Goal: Task Accomplishment & Management: Use online tool/utility

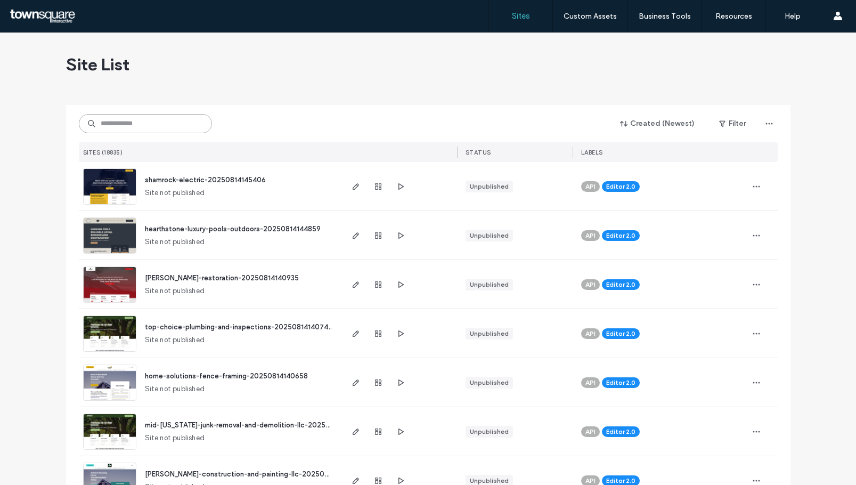
click at [169, 122] on input at bounding box center [145, 123] width 133 height 19
paste input "**********"
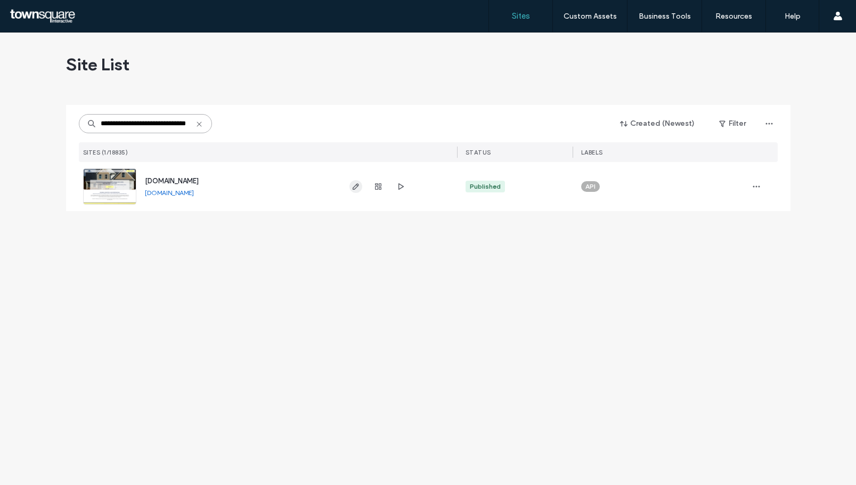
type input "**********"
click at [356, 191] on span "button" at bounding box center [355, 186] width 13 height 13
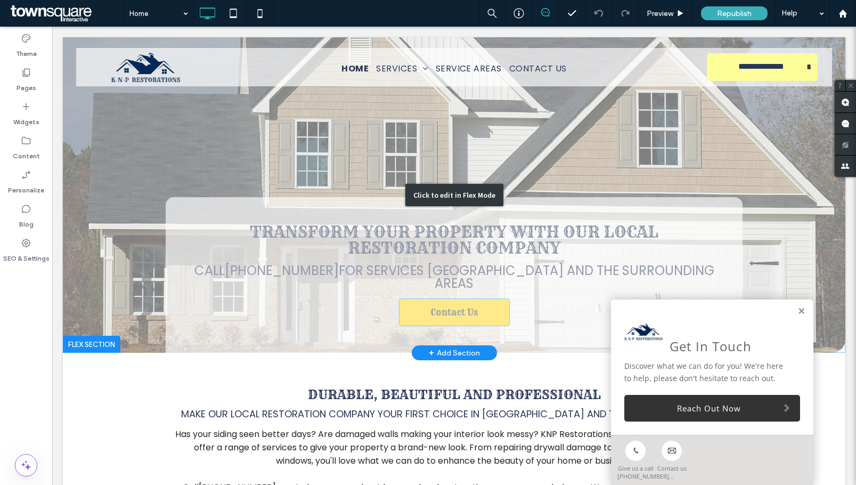
click at [432, 303] on div "Click to edit in Flex Mode" at bounding box center [454, 194] width 782 height 315
click at [432, 303] on span "Contact Us" at bounding box center [453, 312] width 47 height 28
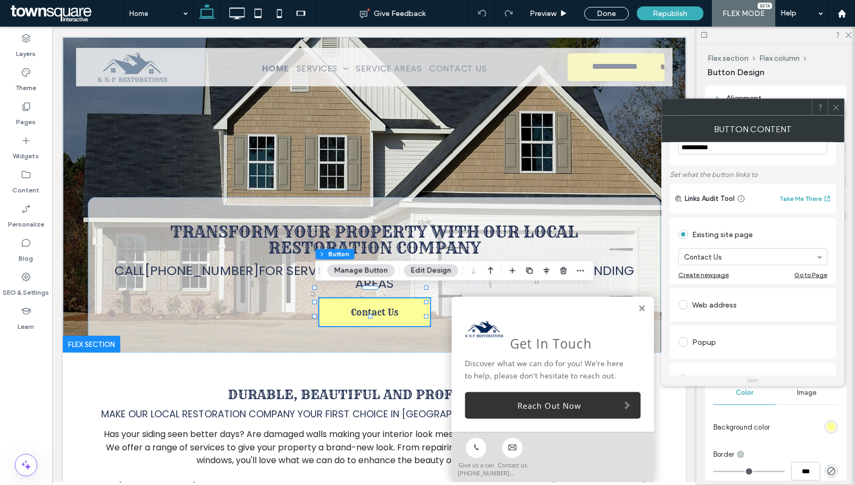
scroll to position [53, 0]
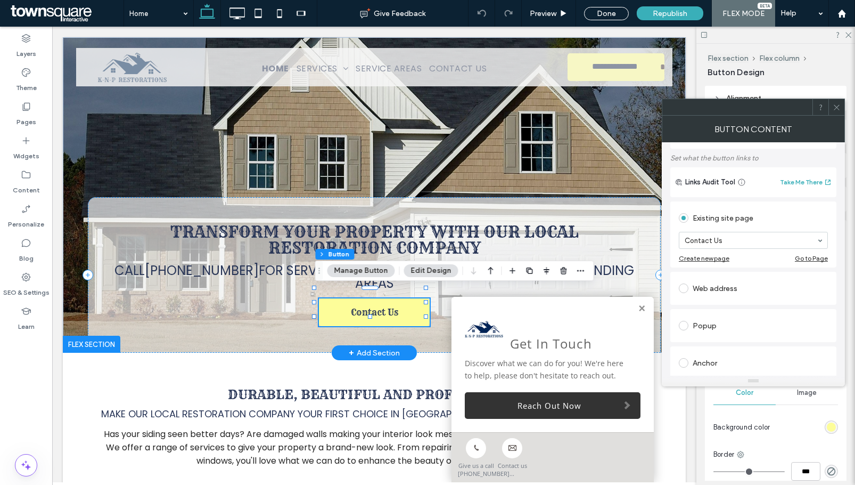
click at [638, 307] on link at bounding box center [642, 308] width 8 height 9
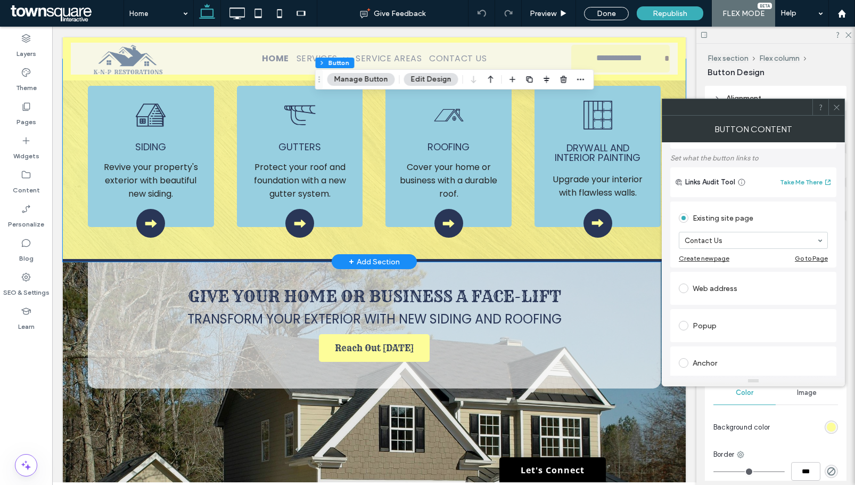
scroll to position [532, 0]
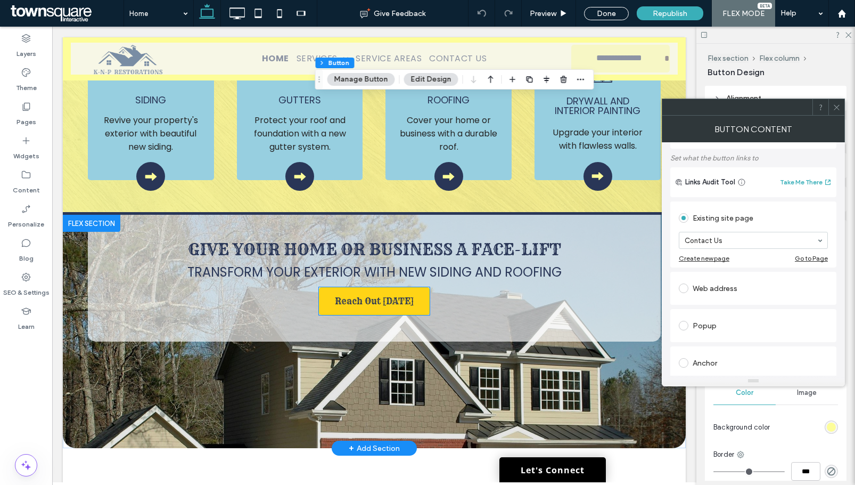
click at [373, 292] on span "Reach Out Today" at bounding box center [374, 301] width 79 height 28
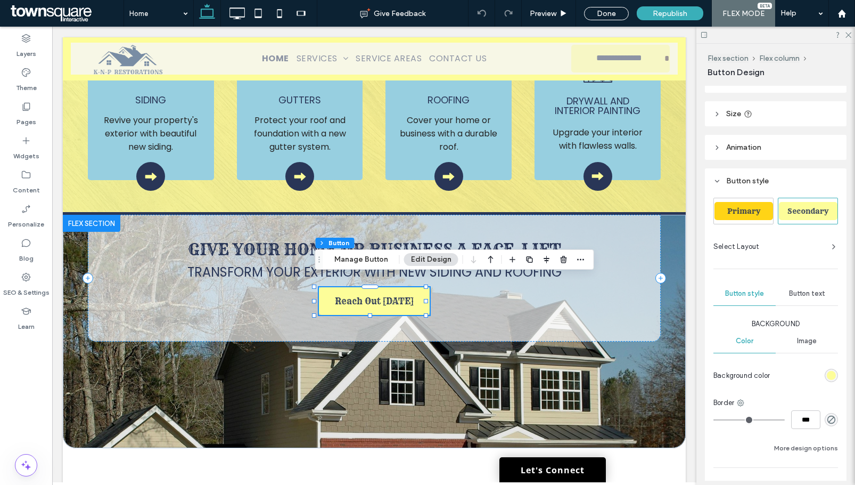
scroll to position [106, 0]
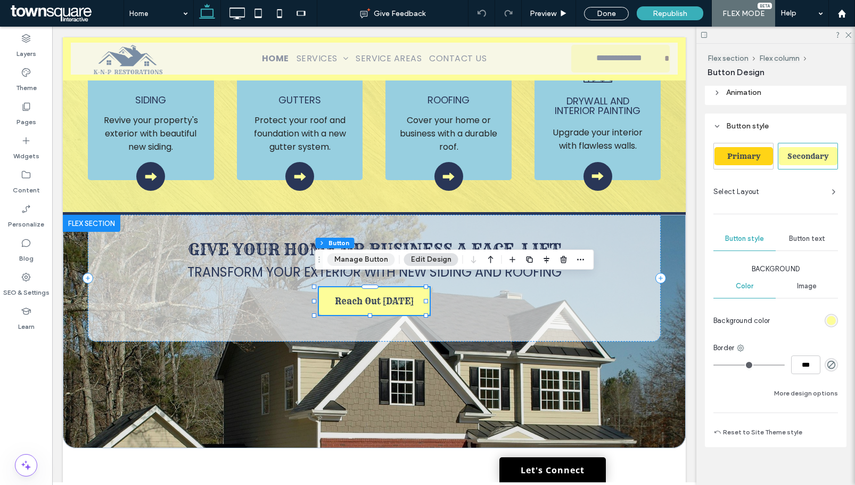
drag, startPoint x: 380, startPoint y: 258, endPoint x: 422, endPoint y: 252, distance: 41.9
click at [381, 258] on button "Manage Button" at bounding box center [361, 259] width 68 height 13
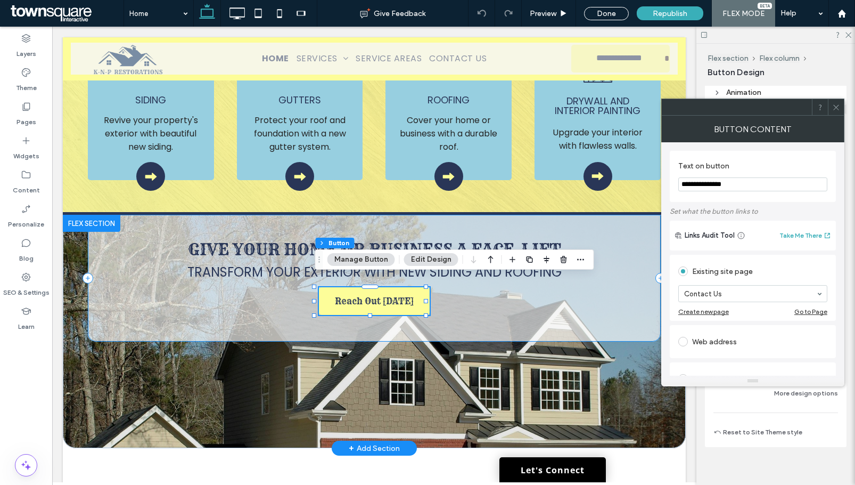
click at [471, 324] on div "Give Your Home or Business a Face-Lift Transform your exterior with new siding …" at bounding box center [374, 278] width 573 height 127
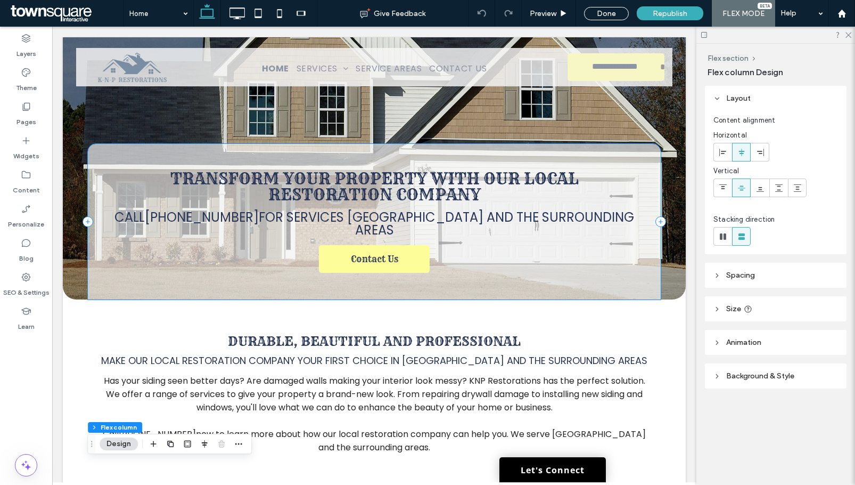
scroll to position [0, 0]
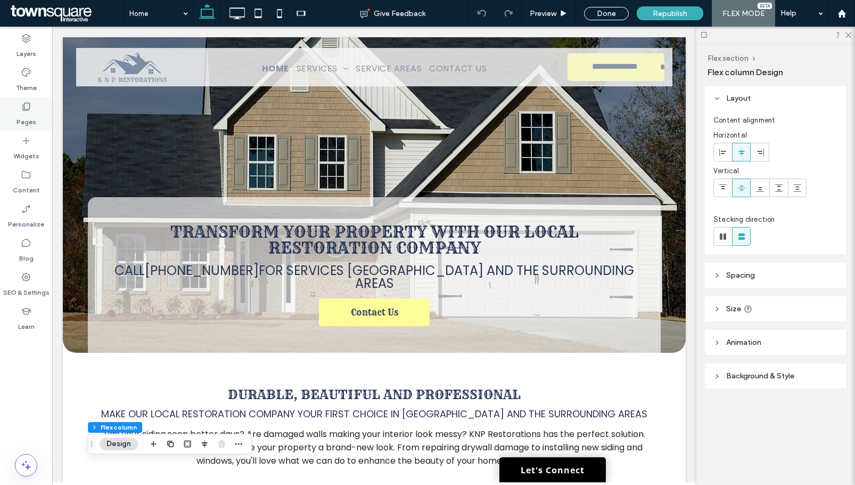
click at [26, 112] on label "Pages" at bounding box center [27, 119] width 20 height 15
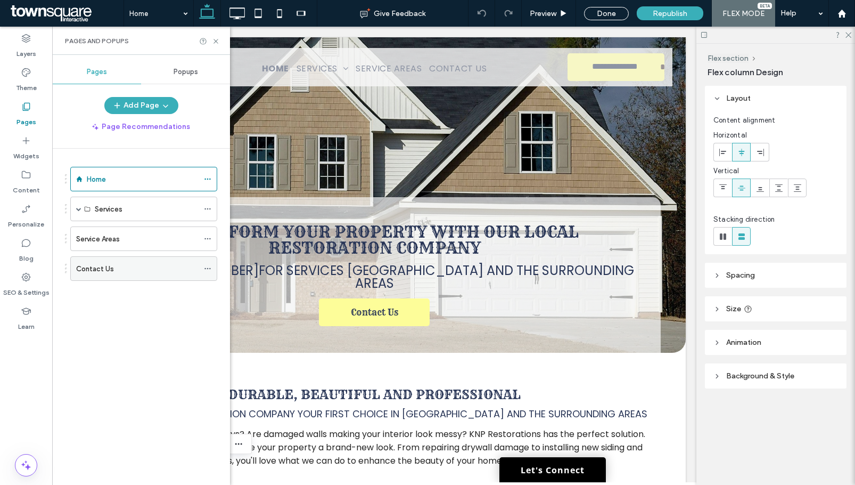
click at [120, 267] on div "Contact Us" at bounding box center [137, 268] width 122 height 11
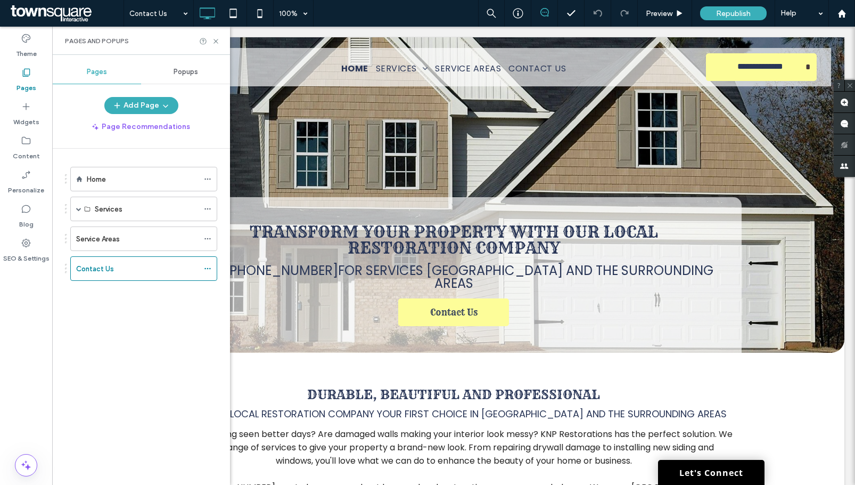
click at [216, 43] on div at bounding box center [427, 242] width 855 height 485
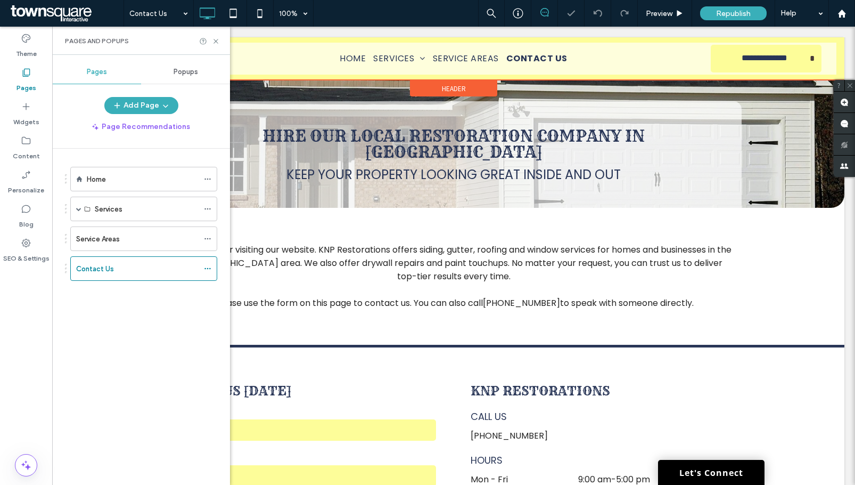
scroll to position [96, 0]
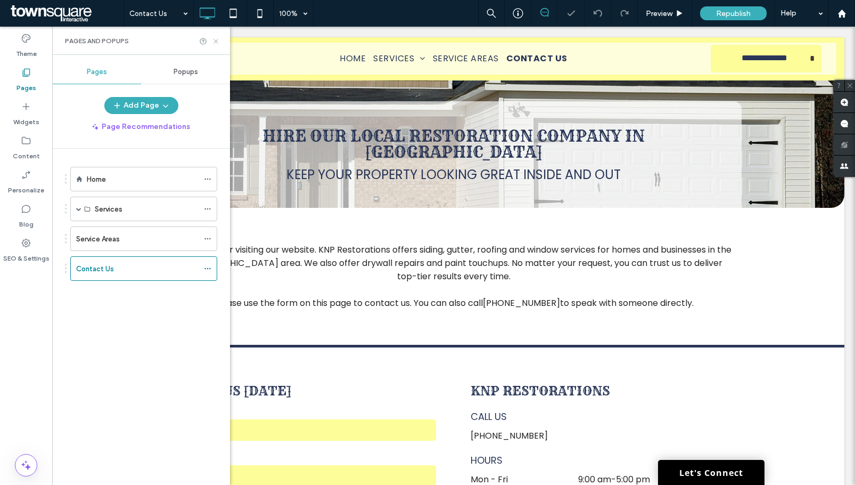
click at [217, 40] on use at bounding box center [216, 41] width 4 height 4
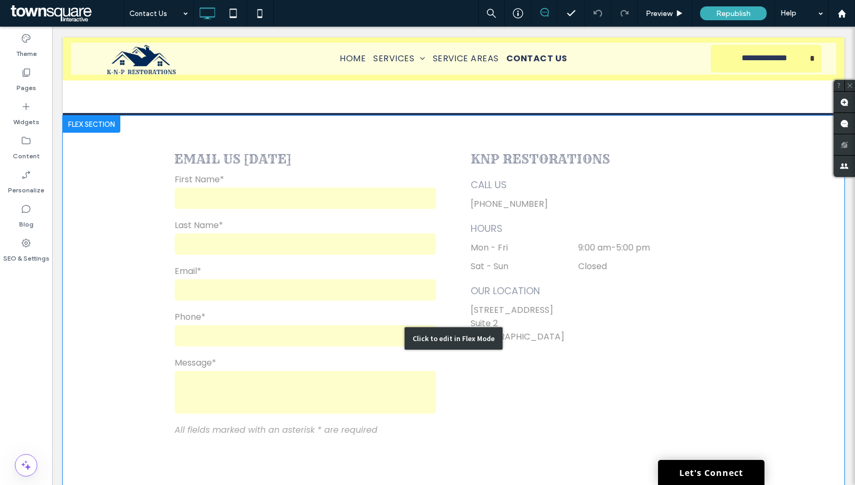
scroll to position [0, 0]
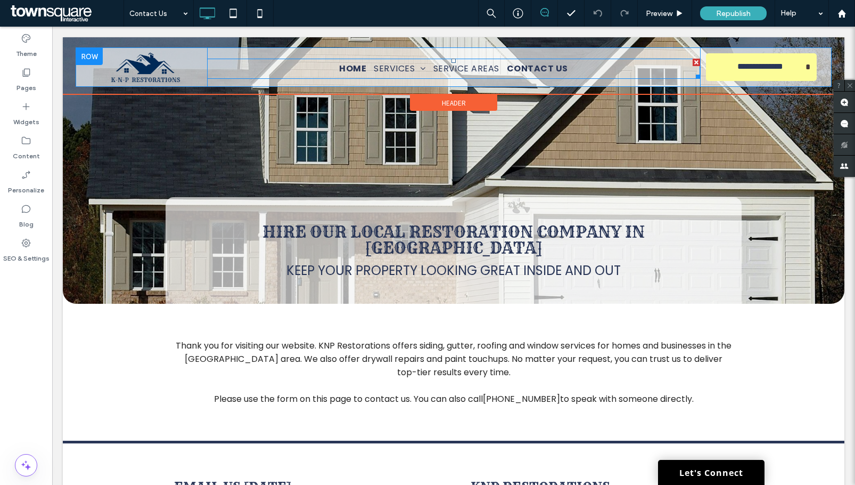
click at [347, 68] on span "Home" at bounding box center [352, 68] width 27 height 13
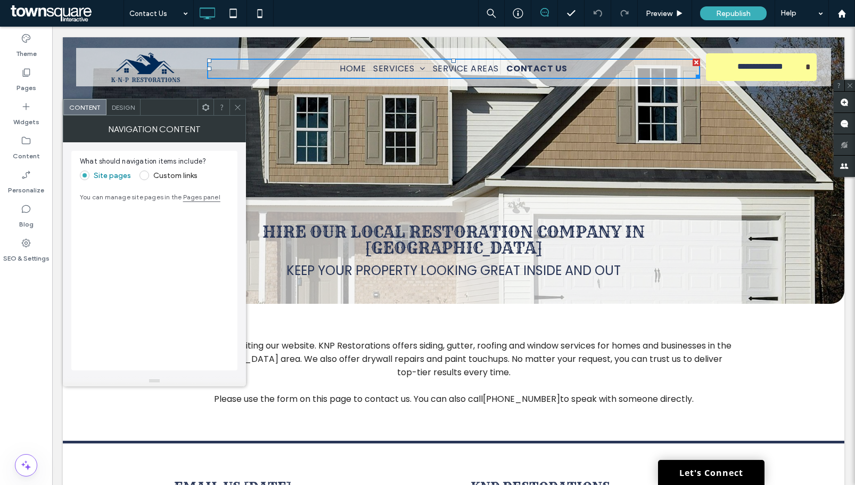
click at [239, 112] on span at bounding box center [238, 107] width 8 height 16
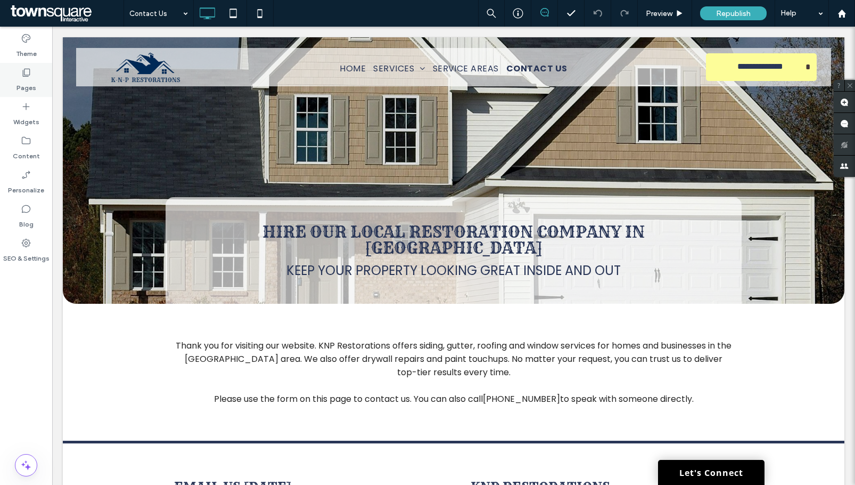
click at [36, 76] on div "Pages" at bounding box center [26, 80] width 52 height 34
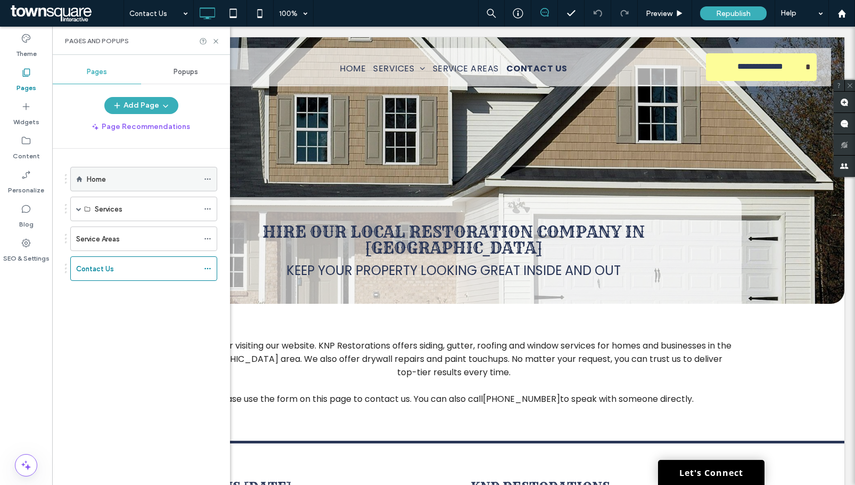
click at [107, 170] on div "Home" at bounding box center [143, 178] width 112 height 23
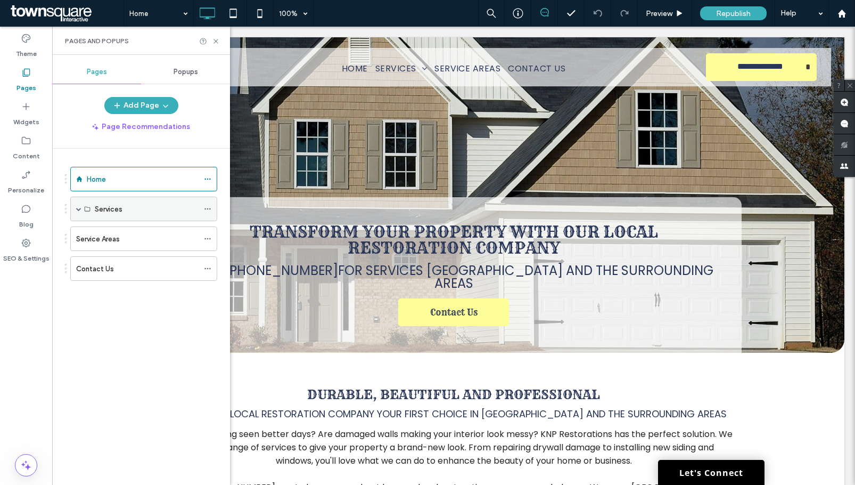
click at [78, 211] on span at bounding box center [78, 208] width 5 height 23
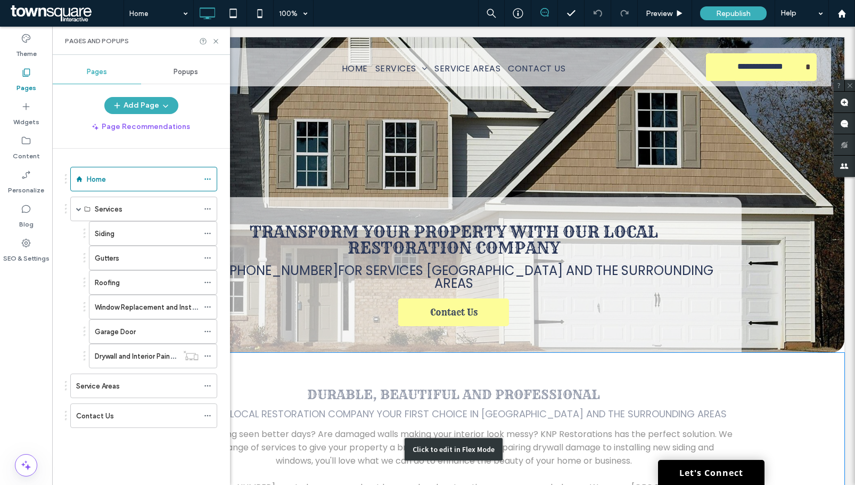
click at [747, 384] on div "Click to edit in Flex Mode" at bounding box center [454, 448] width 782 height 192
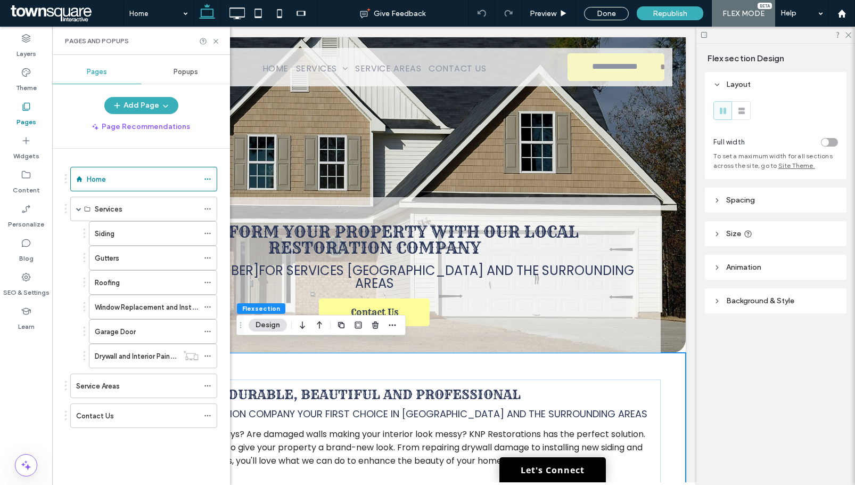
click at [847, 35] on icon at bounding box center [847, 34] width 7 height 7
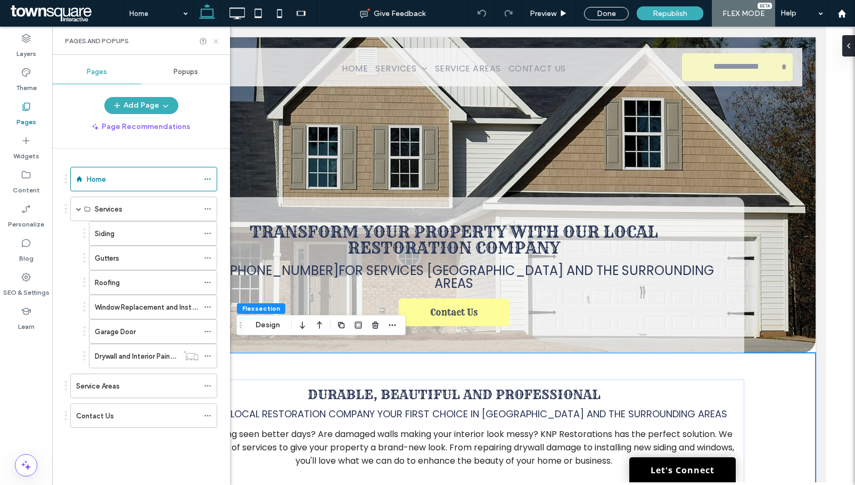
click at [219, 39] on icon at bounding box center [216, 41] width 8 height 8
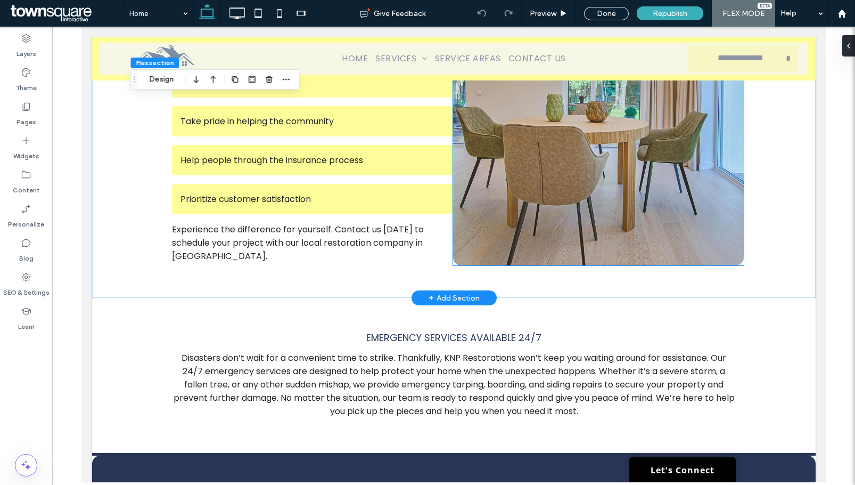
scroll to position [1486, 0]
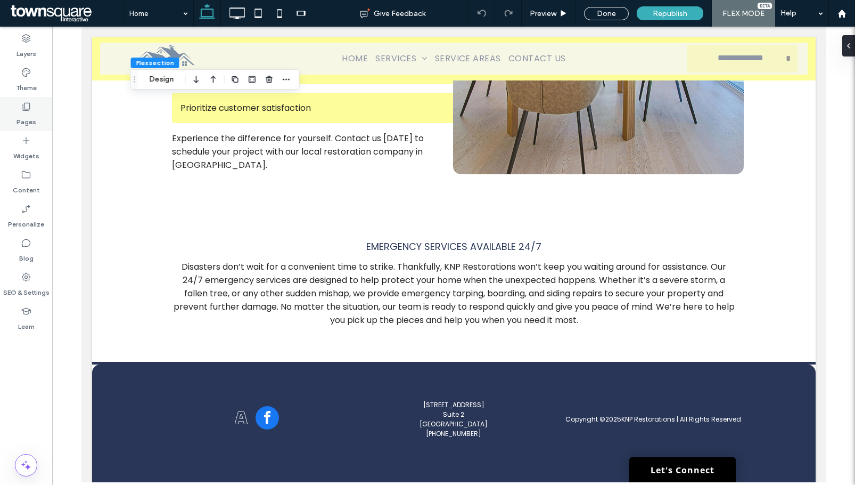
click at [34, 119] on label "Pages" at bounding box center [27, 119] width 20 height 15
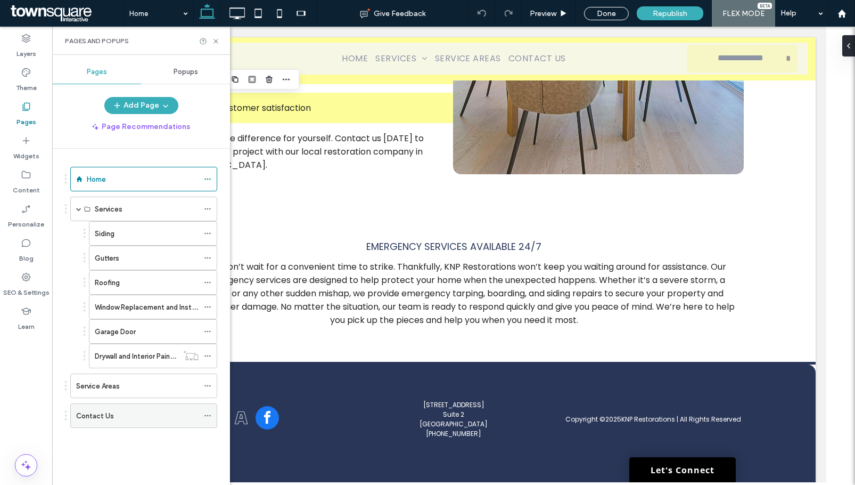
click at [99, 410] on label "Contact Us" at bounding box center [95, 415] width 38 height 19
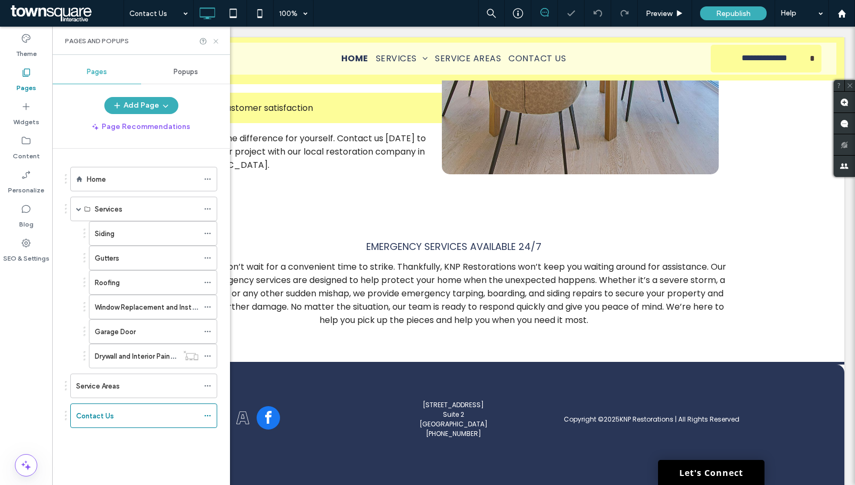
click at [214, 44] on icon at bounding box center [216, 41] width 8 height 8
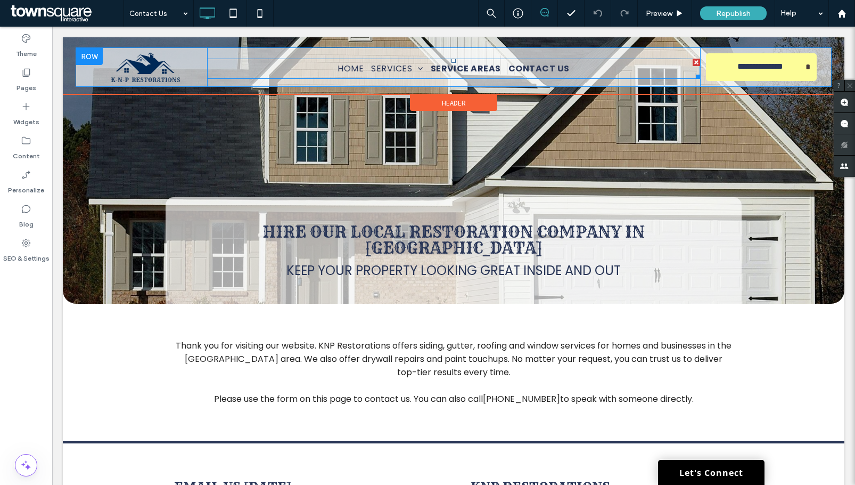
click at [465, 70] on span "Service Areas" at bounding box center [466, 68] width 70 height 13
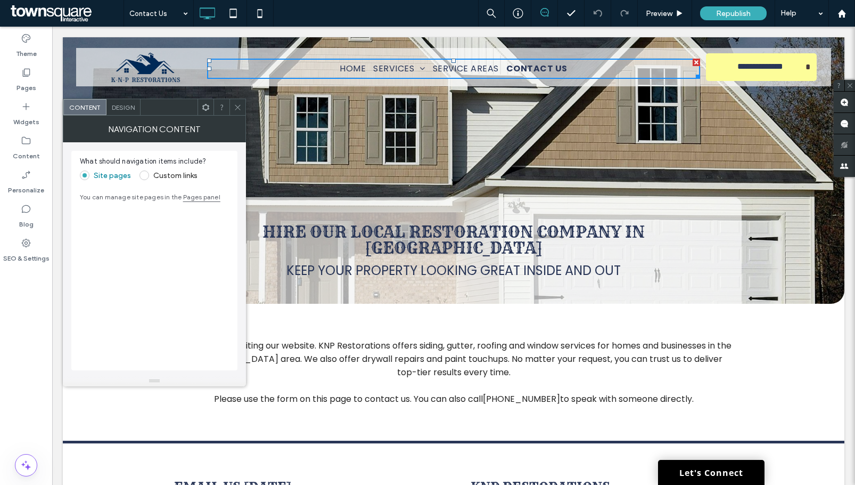
click at [239, 110] on icon at bounding box center [238, 107] width 8 height 8
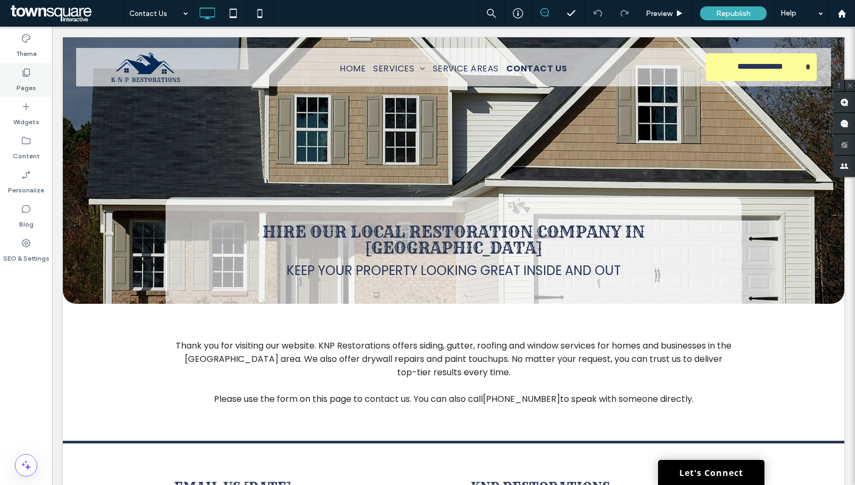
click at [35, 83] on label "Pages" at bounding box center [27, 85] width 20 height 15
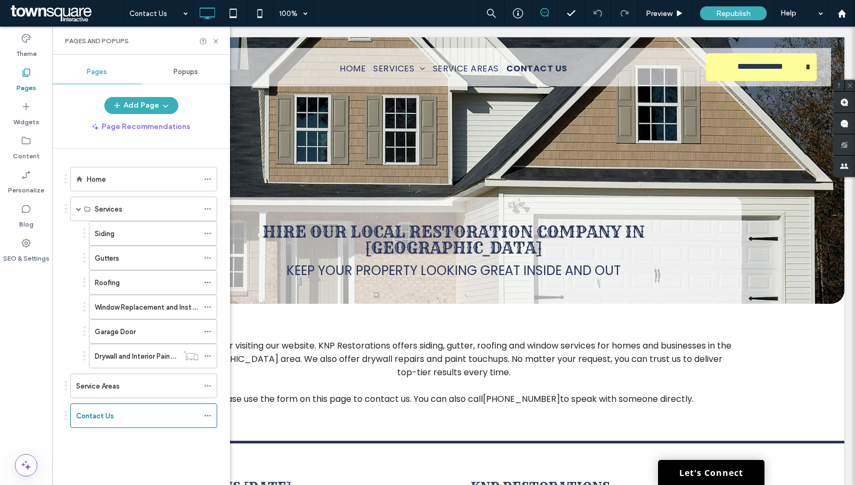
drag, startPoint x: 117, startPoint y: 383, endPoint x: 143, endPoint y: 357, distance: 36.5
click at [117, 383] on label "Service Areas" at bounding box center [98, 385] width 44 height 19
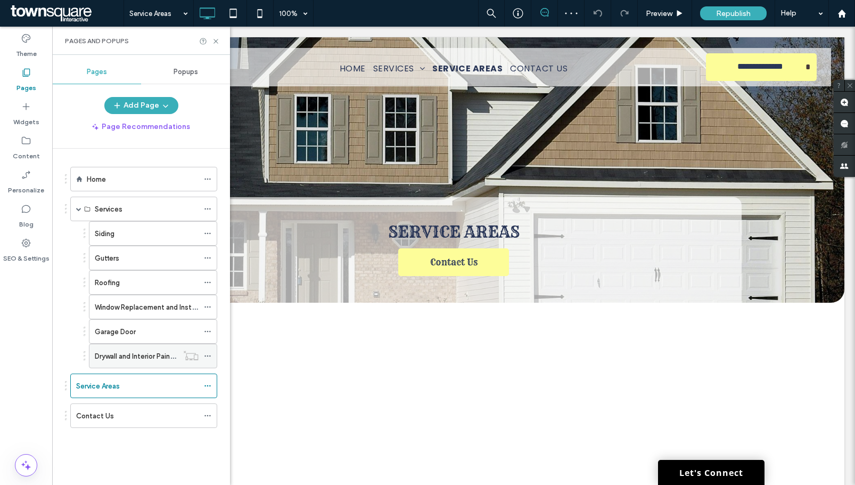
click at [118, 354] on label "Drywall and Interior Painting" at bounding box center [139, 356] width 88 height 19
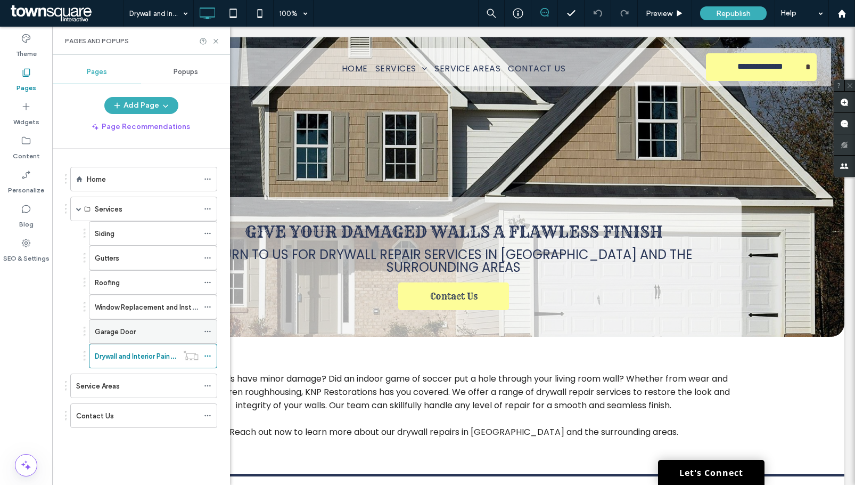
click at [119, 335] on label "Garage Door" at bounding box center [115, 331] width 41 height 19
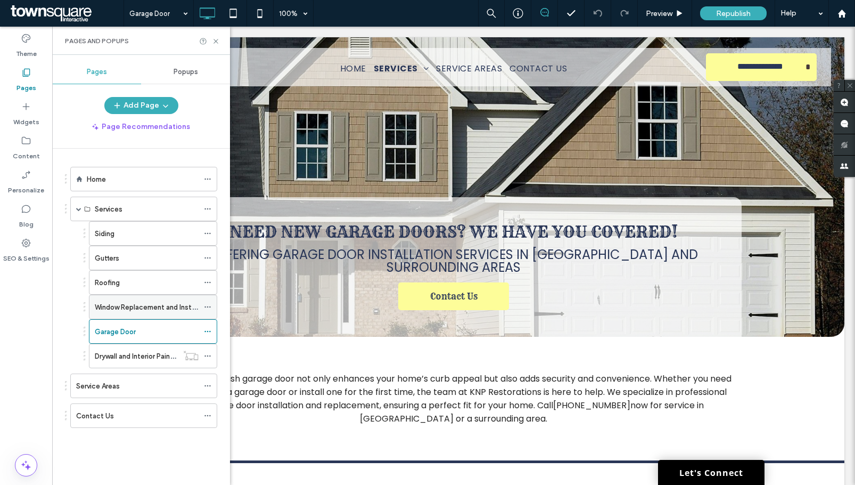
click at [143, 302] on label "Window Replacement and Installation" at bounding box center [155, 307] width 120 height 19
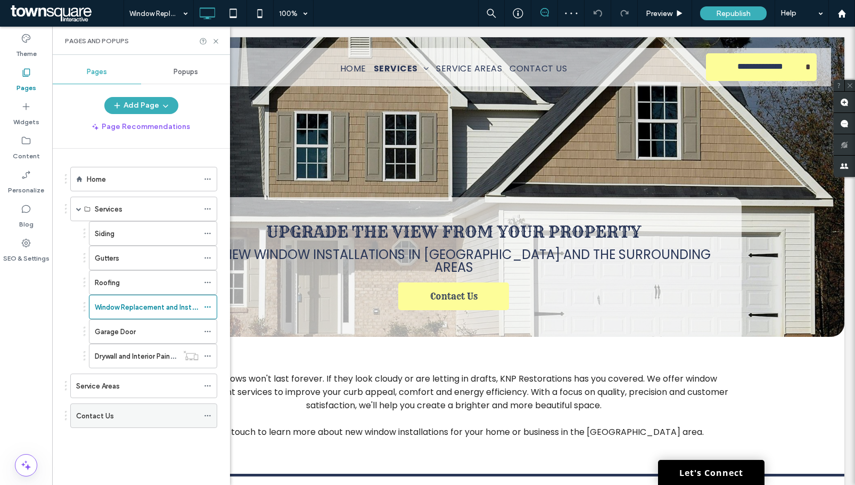
click at [101, 416] on label "Contact Us" at bounding box center [95, 415] width 38 height 19
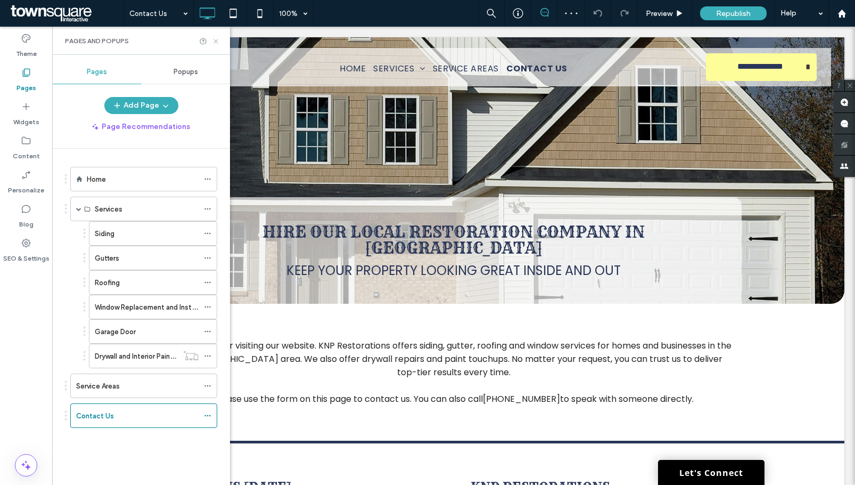
click at [216, 38] on icon at bounding box center [216, 41] width 8 height 8
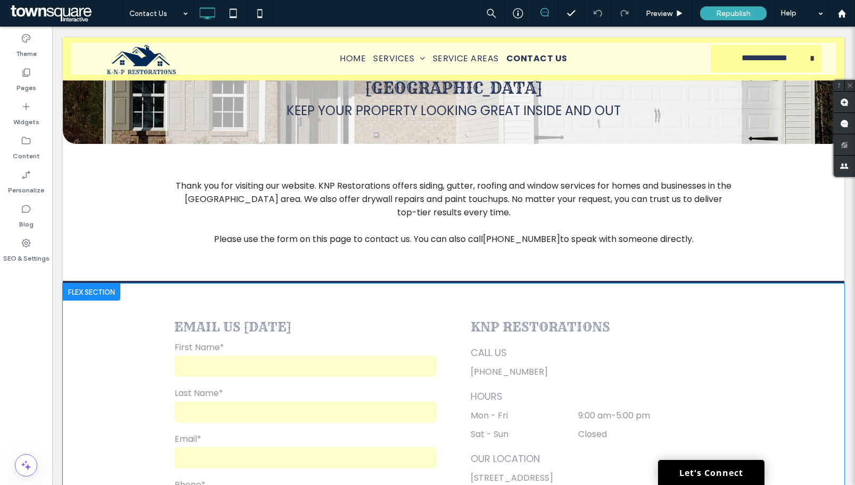
scroll to position [266, 0]
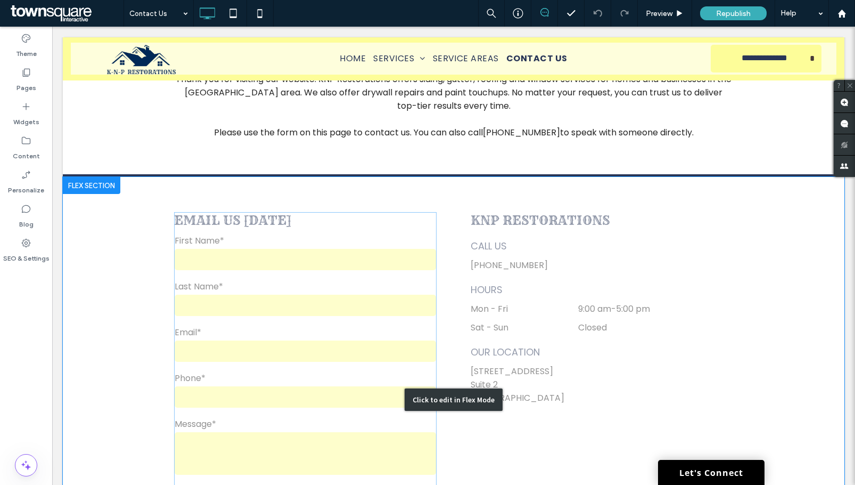
click at [265, 201] on div "Click to edit in Flex Mode" at bounding box center [454, 399] width 782 height 445
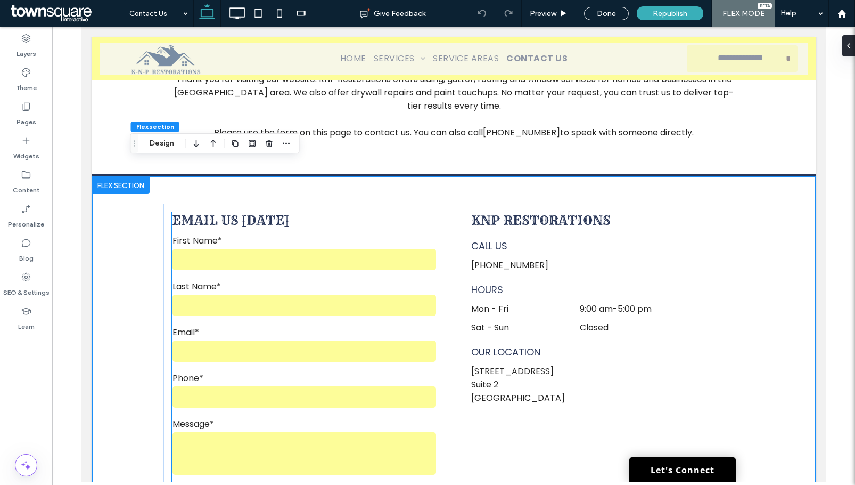
click at [266, 212] on h3 "Email Us Today" at bounding box center [303, 220] width 265 height 16
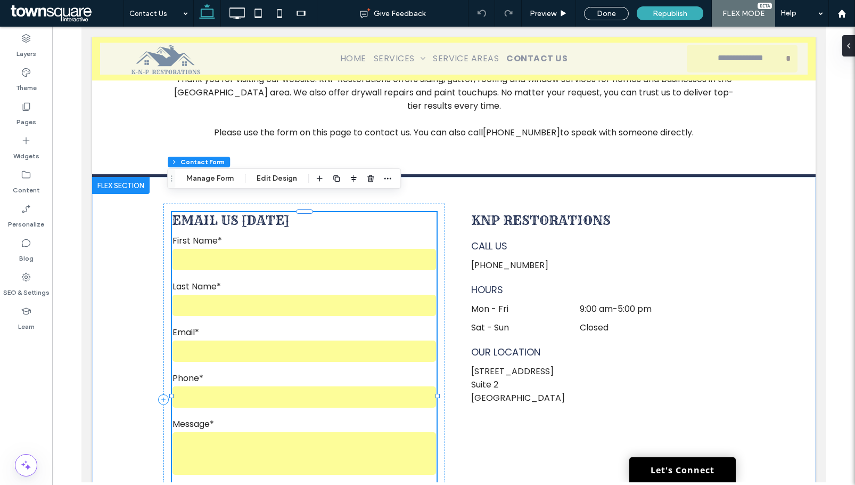
type input "*"
click at [226, 180] on button "Manage Form" at bounding box center [209, 178] width 61 height 13
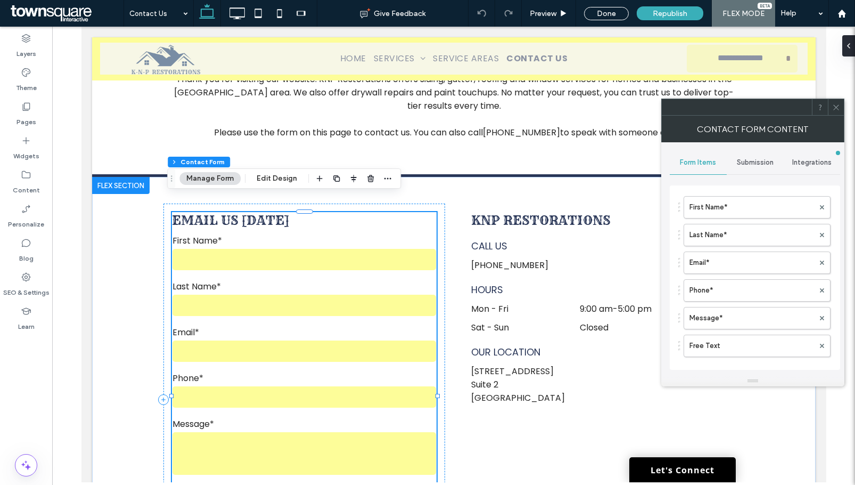
click at [241, 212] on h3 "Email Us Today" at bounding box center [303, 220] width 265 height 16
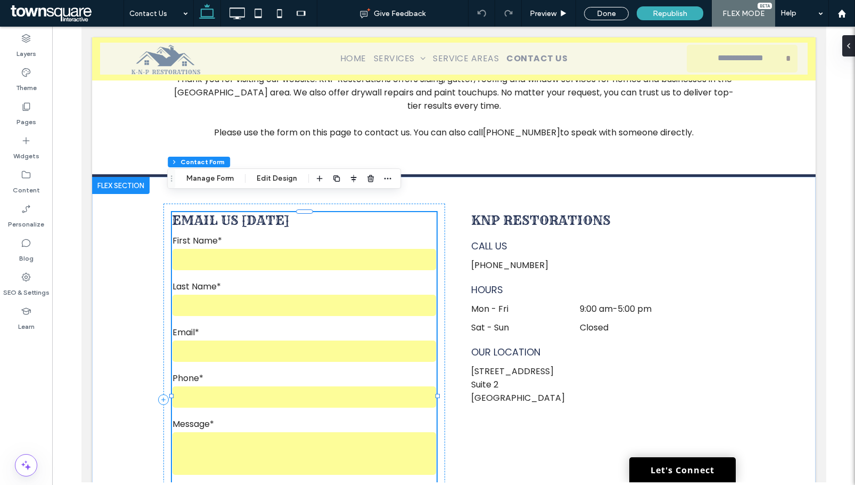
click at [226, 212] on h3 "Email Us Today" at bounding box center [303, 220] width 265 height 16
click at [214, 176] on button "Manage Form" at bounding box center [209, 178] width 61 height 13
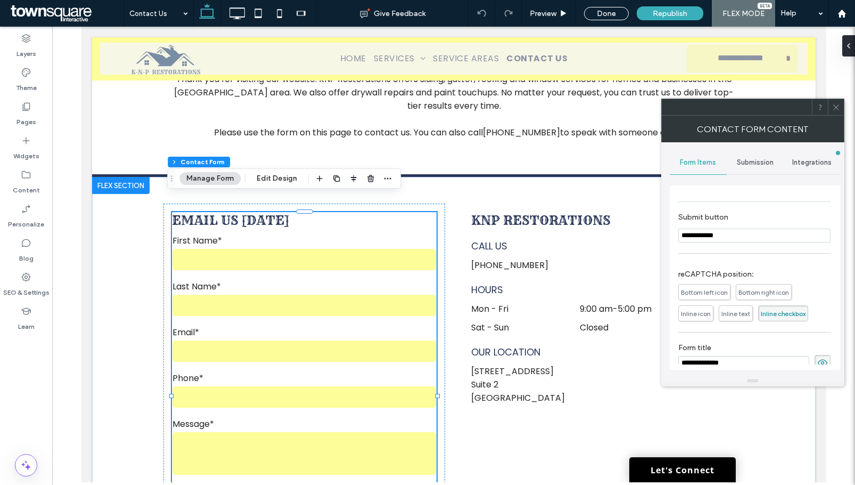
scroll to position [198, 0]
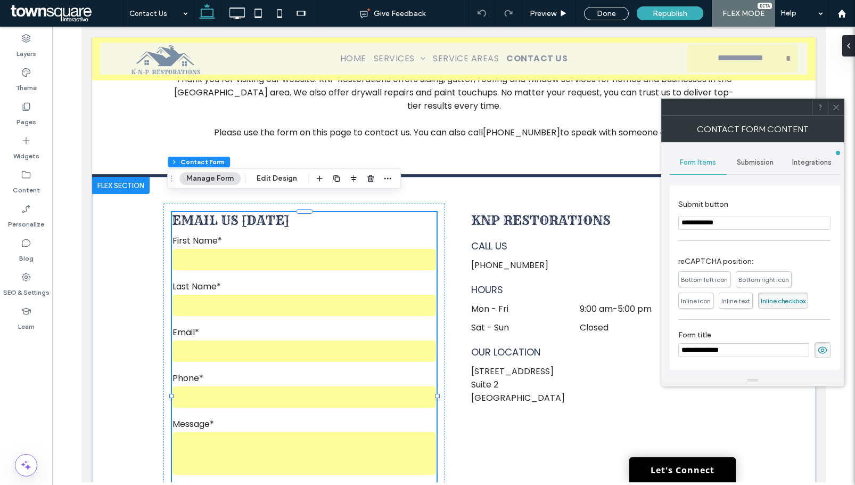
drag, startPoint x: 816, startPoint y: 378, endPoint x: 647, endPoint y: 354, distance: 170.5
click at [742, 351] on input "**********" at bounding box center [743, 350] width 131 height 14
